Goal: Task Accomplishment & Management: Complete application form

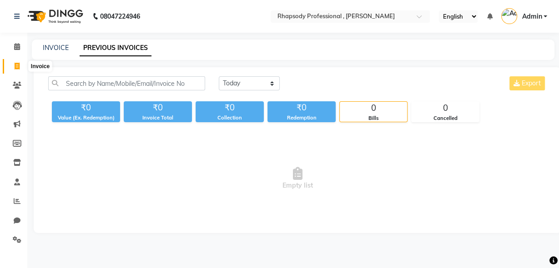
click at [13, 64] on span at bounding box center [17, 66] width 16 height 10
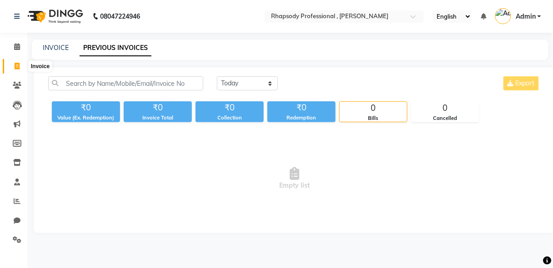
select select "service"
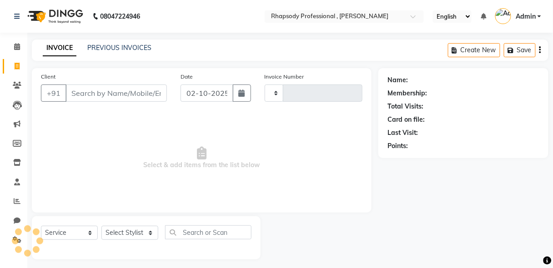
scroll to position [5, 0]
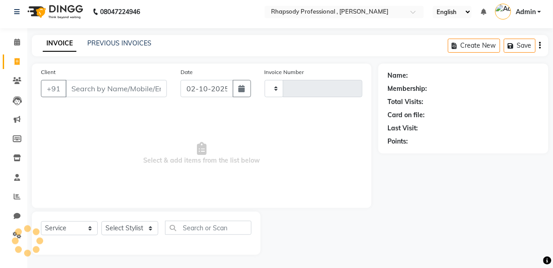
type input "0818"
select select "8581"
click at [101, 45] on link "PREVIOUS INVOICES" at bounding box center [119, 43] width 64 height 8
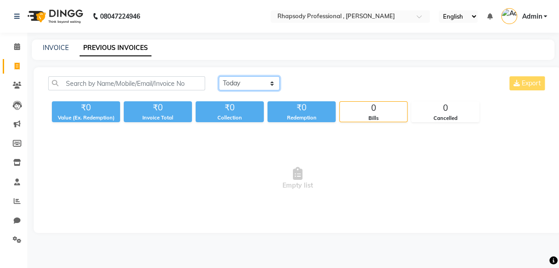
click at [242, 84] on select "[DATE] [DATE] Custom Range" at bounding box center [249, 83] width 61 height 14
click at [219, 76] on select "[DATE] [DATE] Custom Range" at bounding box center [249, 83] width 61 height 14
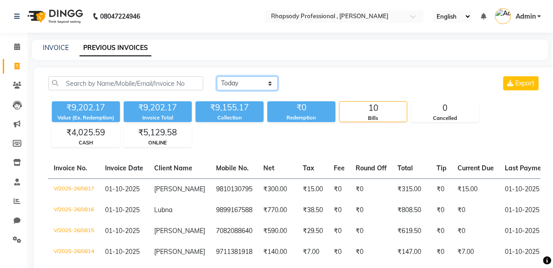
click at [271, 83] on select "[DATE] [DATE] Custom Range" at bounding box center [247, 83] width 61 height 14
click at [217, 76] on select "[DATE] [DATE] Custom Range" at bounding box center [247, 83] width 61 height 14
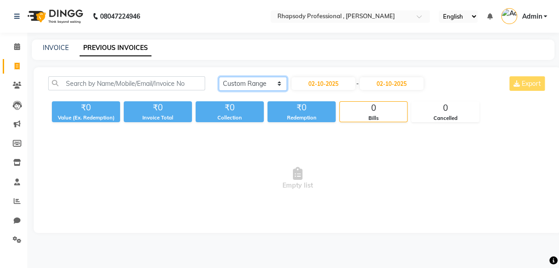
click at [268, 80] on select "[DATE] [DATE] Custom Range" at bounding box center [253, 84] width 68 height 14
click at [219, 77] on select "[DATE] [DATE] Custom Range" at bounding box center [253, 84] width 68 height 14
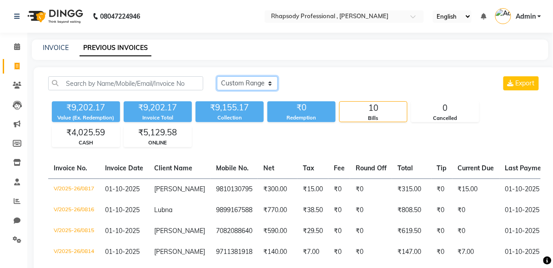
click at [262, 84] on select "[DATE] [DATE] Custom Range" at bounding box center [247, 83] width 61 height 14
click at [274, 81] on select "[DATE] [DATE] Custom Range" at bounding box center [247, 83] width 61 height 14
click at [271, 82] on select "[DATE] [DATE] Custom Range" at bounding box center [247, 83] width 61 height 14
select select "[DATE]"
click at [217, 76] on select "[DATE] [DATE] Custom Range" at bounding box center [247, 83] width 61 height 14
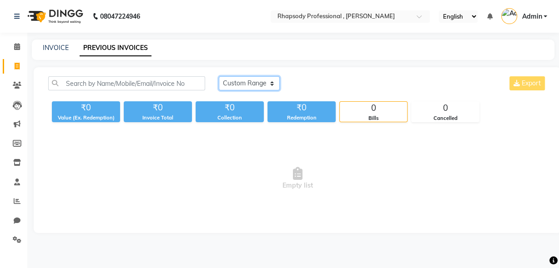
click at [275, 84] on select "[DATE] [DATE] Custom Range" at bounding box center [249, 83] width 61 height 14
click at [219, 76] on select "[DATE] [DATE] Custom Range" at bounding box center [249, 83] width 61 height 14
click at [16, 65] on icon at bounding box center [17, 66] width 5 height 7
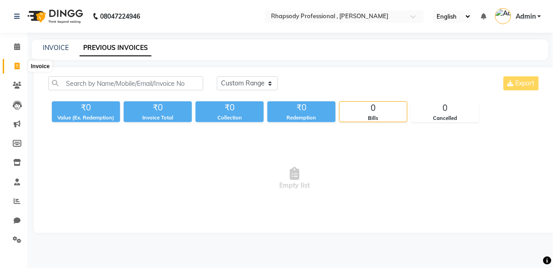
scroll to position [5, 0]
select select "service"
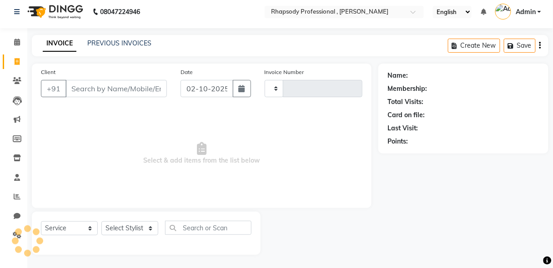
type input "0818"
select select "8581"
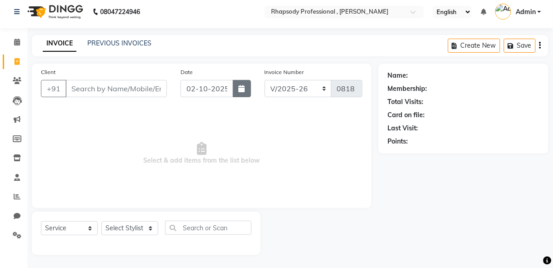
click at [241, 92] on button "button" at bounding box center [242, 88] width 18 height 17
select select "10"
select select "2025"
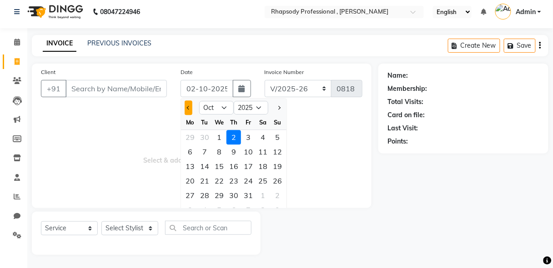
click at [187, 108] on button "Previous month" at bounding box center [189, 108] width 8 height 15
select select "9"
click at [205, 196] on div "30" at bounding box center [204, 195] width 15 height 15
type input "30-09-2025"
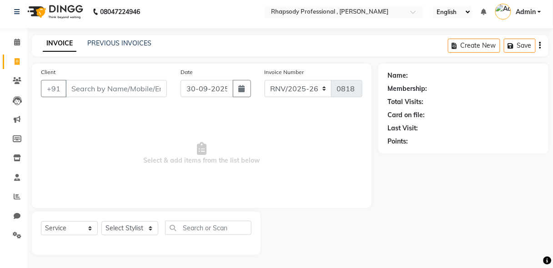
click at [99, 47] on div "PREVIOUS INVOICES" at bounding box center [119, 44] width 64 height 10
click at [99, 44] on link "PREVIOUS INVOICES" at bounding box center [119, 43] width 64 height 8
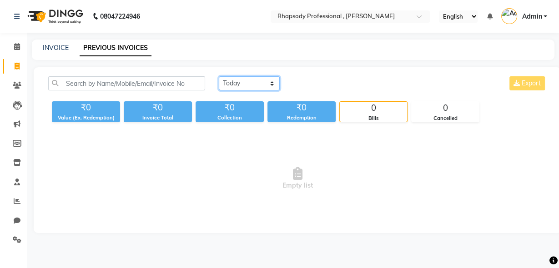
click at [250, 84] on select "[DATE] [DATE] Custom Range" at bounding box center [249, 83] width 61 height 14
click at [219, 76] on select "[DATE] [DATE] Custom Range" at bounding box center [249, 83] width 61 height 14
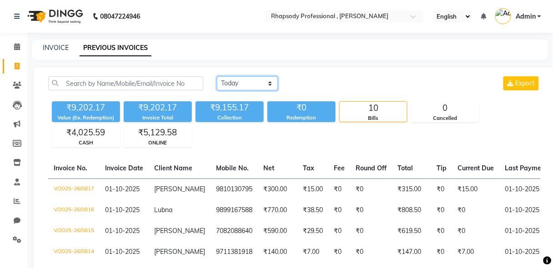
click at [271, 85] on select "[DATE] [DATE] Custom Range" at bounding box center [247, 83] width 61 height 14
select select "range"
click at [217, 76] on select "[DATE] [DATE] Custom Range" at bounding box center [247, 83] width 61 height 14
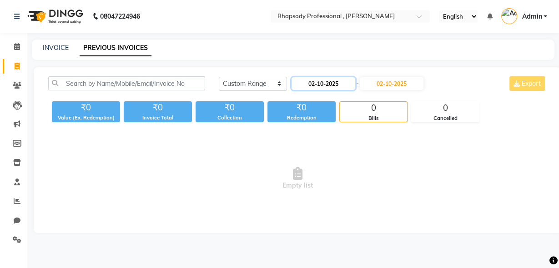
click at [337, 82] on input "02-10-2025" at bounding box center [324, 83] width 64 height 13
select select "10"
select select "2025"
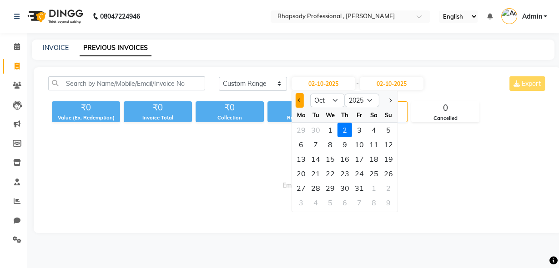
click at [296, 102] on button "Previous month" at bounding box center [300, 100] width 8 height 15
select select "9"
click at [318, 187] on div "30" at bounding box center [315, 188] width 15 height 15
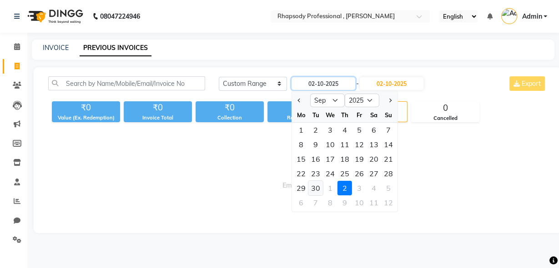
type input "30-09-2025"
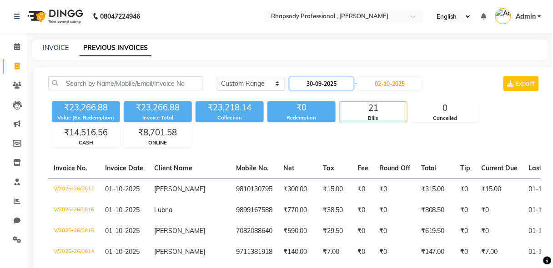
click at [322, 85] on input "30-09-2025" at bounding box center [322, 83] width 64 height 13
select select "9"
select select "2025"
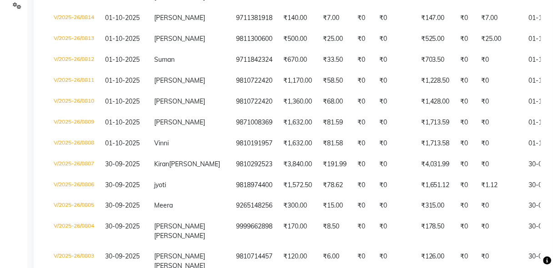
scroll to position [459, 0]
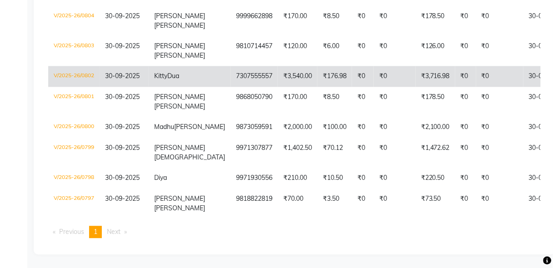
click at [144, 68] on td "30-09-2025" at bounding box center [124, 76] width 49 height 21
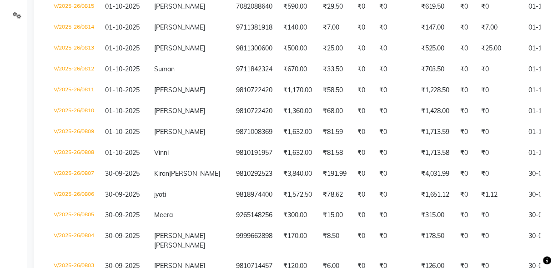
scroll to position [0, 0]
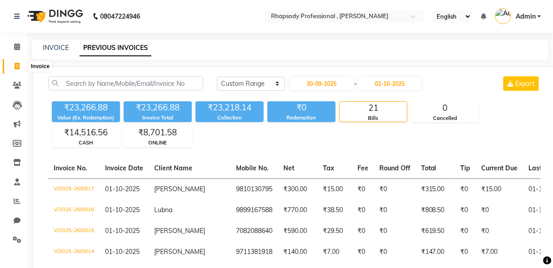
click at [18, 63] on icon at bounding box center [17, 66] width 5 height 7
select select "service"
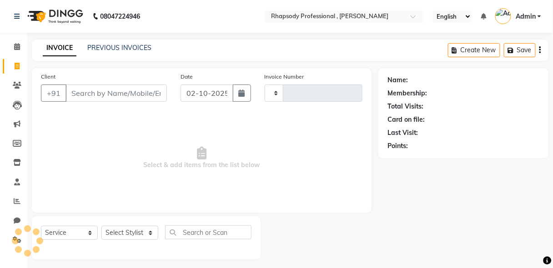
scroll to position [5, 0]
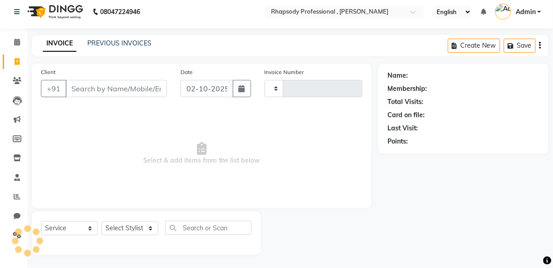
type input "0818"
select select "8581"
click at [106, 93] on input "Client" at bounding box center [115, 88] width 101 height 17
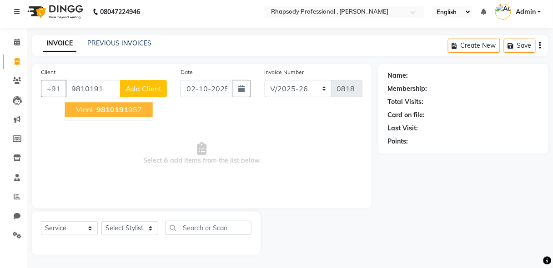
click at [117, 115] on button "Vinni 9810191 957" at bounding box center [109, 109] width 88 height 15
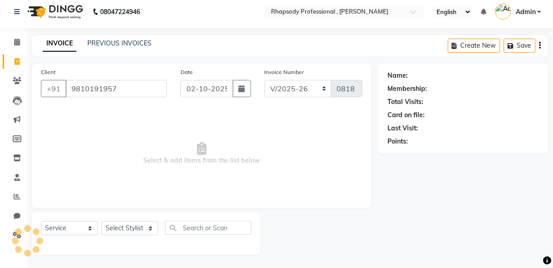
type input "9810191957"
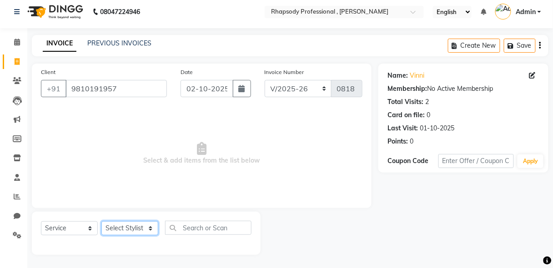
click at [121, 229] on select "Select Stylist [PERSON_NAME] [PERSON_NAME] Manager [PERSON_NAME] [PERSON_NAME] …" at bounding box center [129, 229] width 57 height 14
select select "85674"
click at [101, 222] on select "Select Stylist [PERSON_NAME] [PERSON_NAME] Manager [PERSON_NAME] [PERSON_NAME] …" at bounding box center [129, 229] width 57 height 14
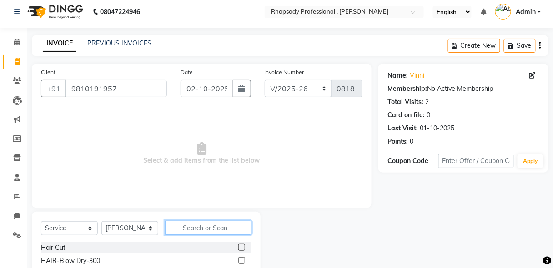
click at [200, 228] on input "text" at bounding box center [208, 228] width 86 height 14
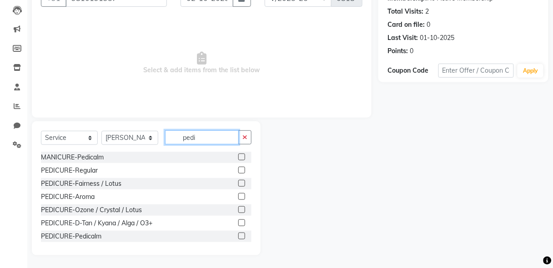
type input "pedi"
click at [238, 224] on label at bounding box center [241, 223] width 7 height 7
click at [238, 224] on input "checkbox" at bounding box center [241, 224] width 6 height 6
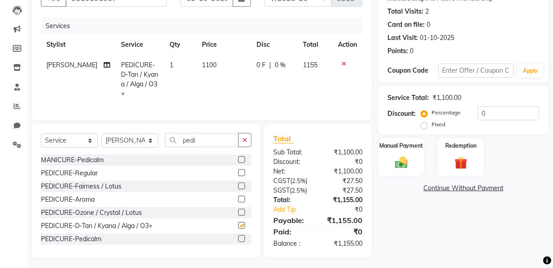
checkbox input "false"
click at [398, 167] on img at bounding box center [401, 162] width 21 height 15
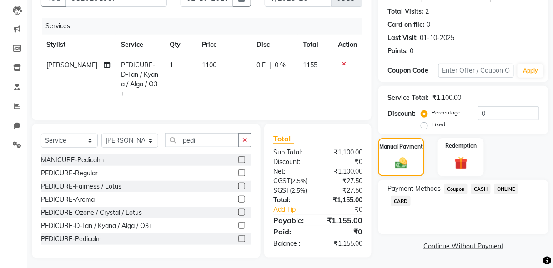
click at [508, 190] on span "ONLINE" at bounding box center [506, 189] width 24 height 10
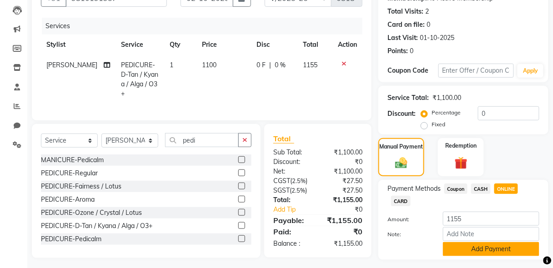
click at [491, 252] on button "Add Payment" at bounding box center [491, 249] width 96 height 14
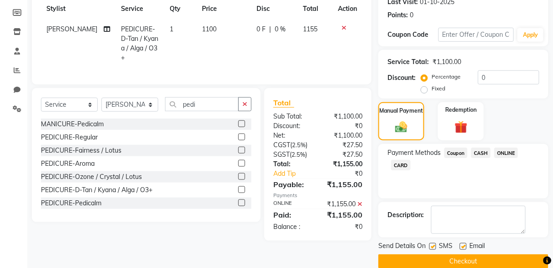
scroll to position [144, 0]
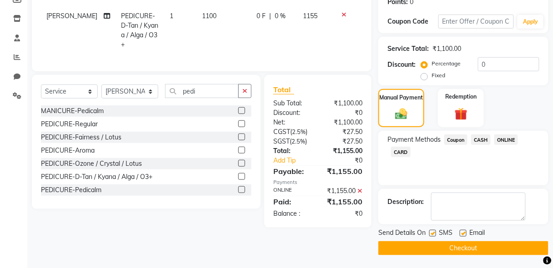
click at [494, 251] on button "Checkout" at bounding box center [463, 249] width 170 height 14
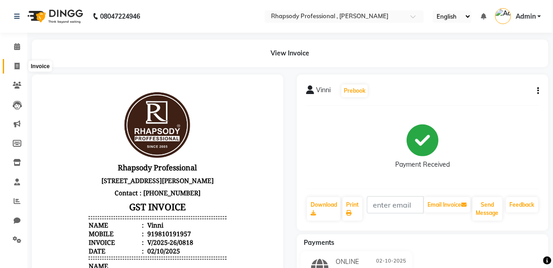
click at [14, 65] on span at bounding box center [17, 66] width 16 height 10
select select "service"
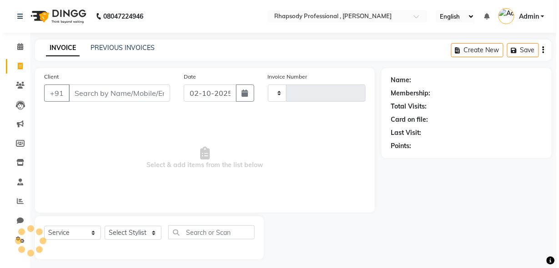
scroll to position [5, 0]
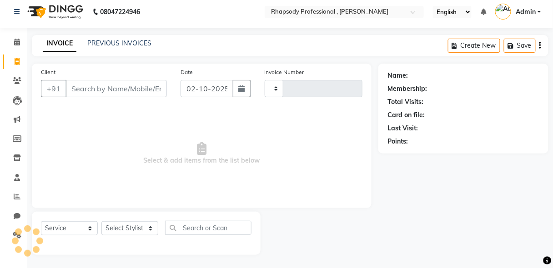
type input "0819"
select select "8581"
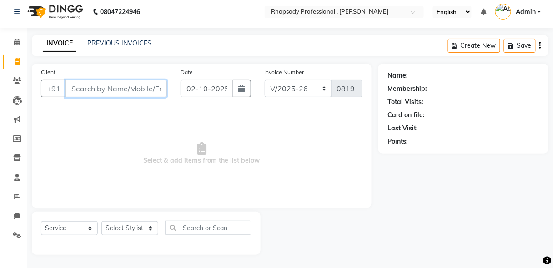
click at [132, 86] on input "Client" at bounding box center [115, 88] width 101 height 17
click at [144, 95] on input "Client" at bounding box center [115, 88] width 101 height 17
type input "9212441183"
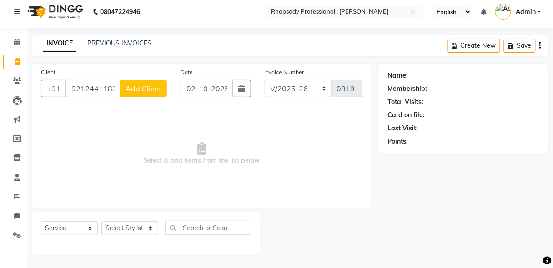
click at [138, 91] on span "Add Client" at bounding box center [144, 88] width 36 height 9
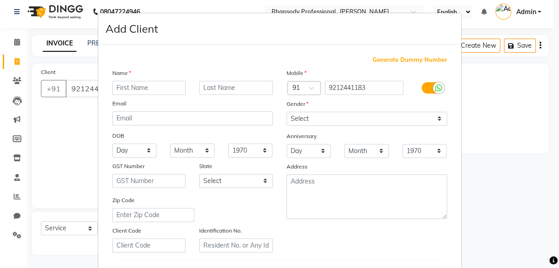
click at [138, 91] on input "text" at bounding box center [149, 88] width 74 height 14
type input "I"
type input "[PERSON_NAME]"
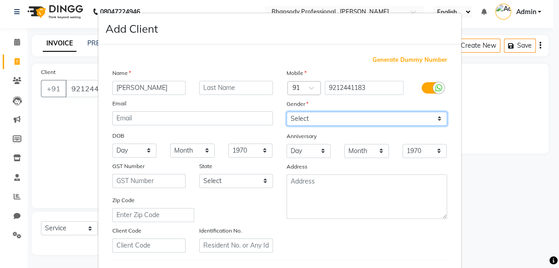
click at [319, 121] on select "Select [DEMOGRAPHIC_DATA] [DEMOGRAPHIC_DATA] Other Prefer Not To Say" at bounding box center [367, 119] width 161 height 14
select select "[DEMOGRAPHIC_DATA]"
click at [287, 112] on select "Select [DEMOGRAPHIC_DATA] [DEMOGRAPHIC_DATA] Other Prefer Not To Say" at bounding box center [367, 119] width 161 height 14
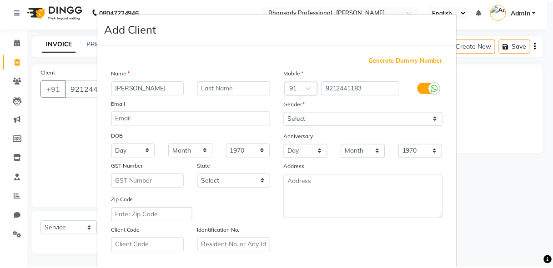
scroll to position [149, 0]
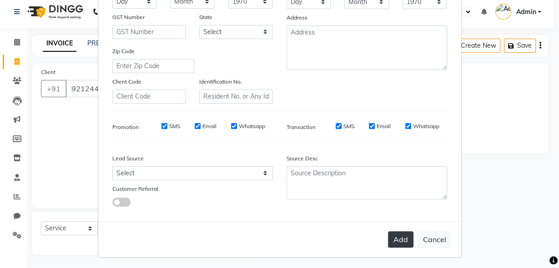
click at [397, 236] on button "Add" at bounding box center [400, 240] width 25 height 16
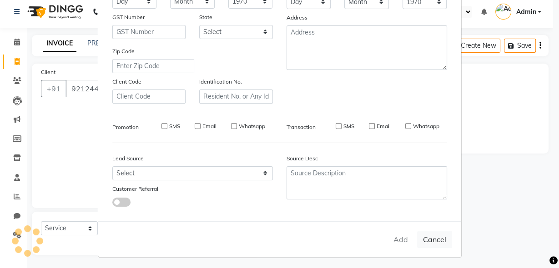
select select
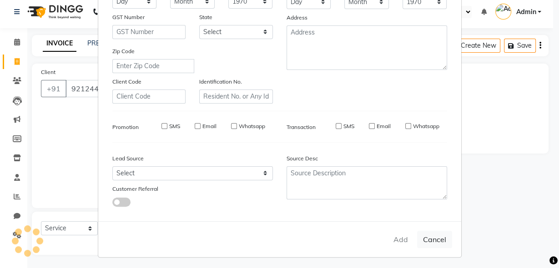
select select
checkbox input "false"
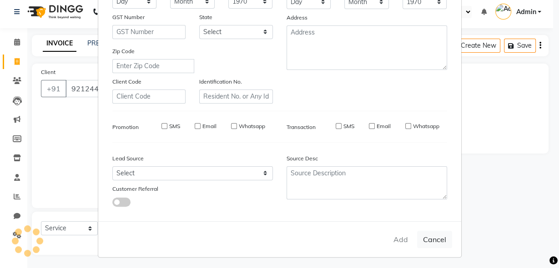
checkbox input "false"
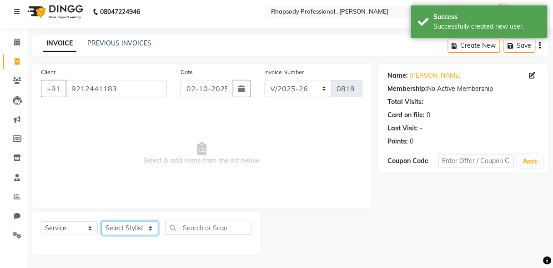
click at [113, 232] on select "Select Stylist [PERSON_NAME] [PERSON_NAME] Manager [PERSON_NAME] [PERSON_NAME] …" at bounding box center [129, 229] width 57 height 14
select select "85672"
click at [101, 222] on select "Select Stylist [PERSON_NAME] [PERSON_NAME] Manager [PERSON_NAME] [PERSON_NAME] …" at bounding box center [129, 229] width 57 height 14
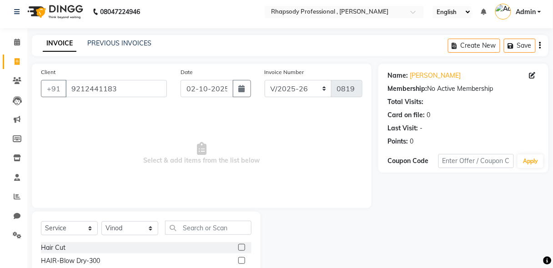
click at [238, 247] on label at bounding box center [241, 247] width 7 height 7
click at [238, 247] on input "checkbox" at bounding box center [241, 248] width 6 height 6
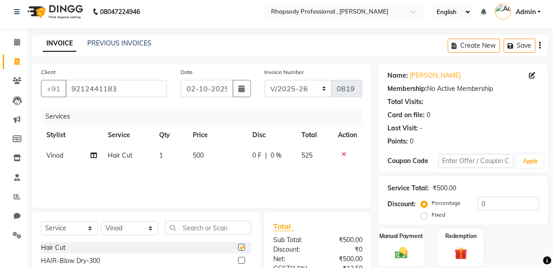
checkbox input "false"
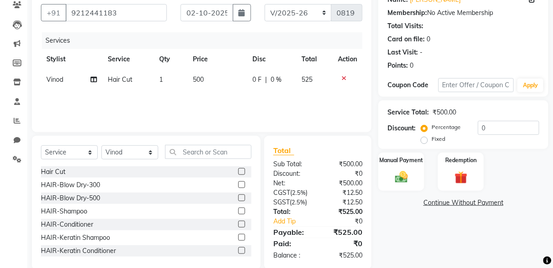
scroll to position [95, 0]
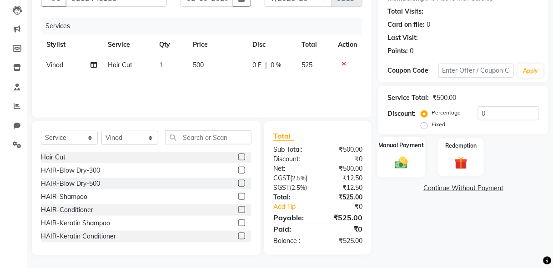
click at [407, 167] on img at bounding box center [401, 162] width 21 height 15
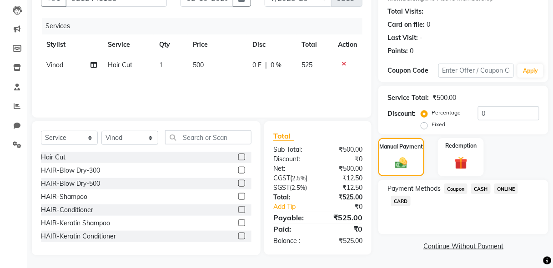
click at [480, 187] on span "CASH" at bounding box center [481, 189] width 20 height 10
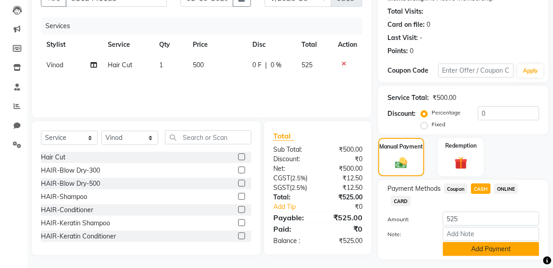
click at [487, 248] on button "Add Payment" at bounding box center [491, 249] width 96 height 14
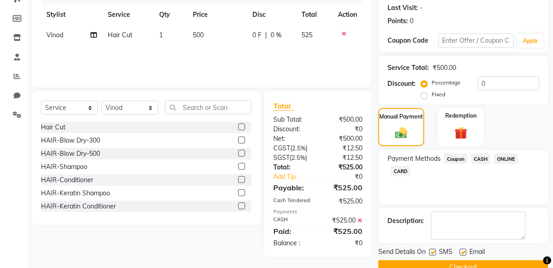
scroll to position [144, 0]
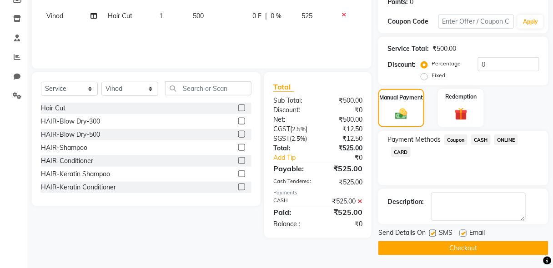
click at [493, 247] on button "Checkout" at bounding box center [463, 249] width 170 height 14
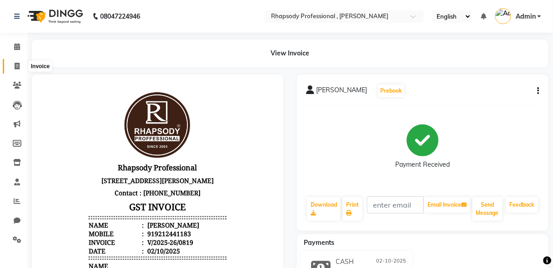
click at [18, 68] on icon at bounding box center [17, 66] width 5 height 7
select select "service"
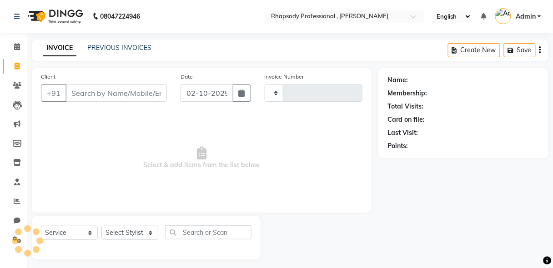
scroll to position [5, 0]
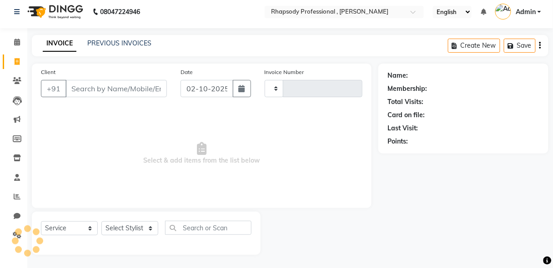
type input "0820"
select select "8581"
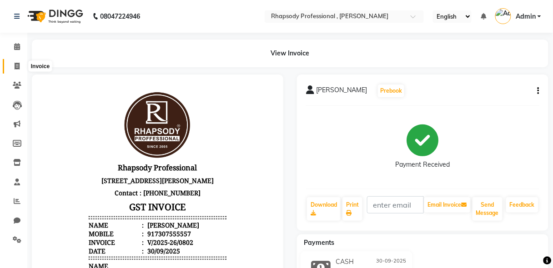
click at [16, 67] on icon at bounding box center [17, 66] width 5 height 7
select select "8581"
select select "service"
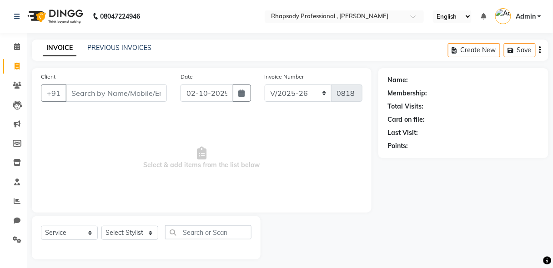
scroll to position [5, 0]
